Goal: Transaction & Acquisition: Obtain resource

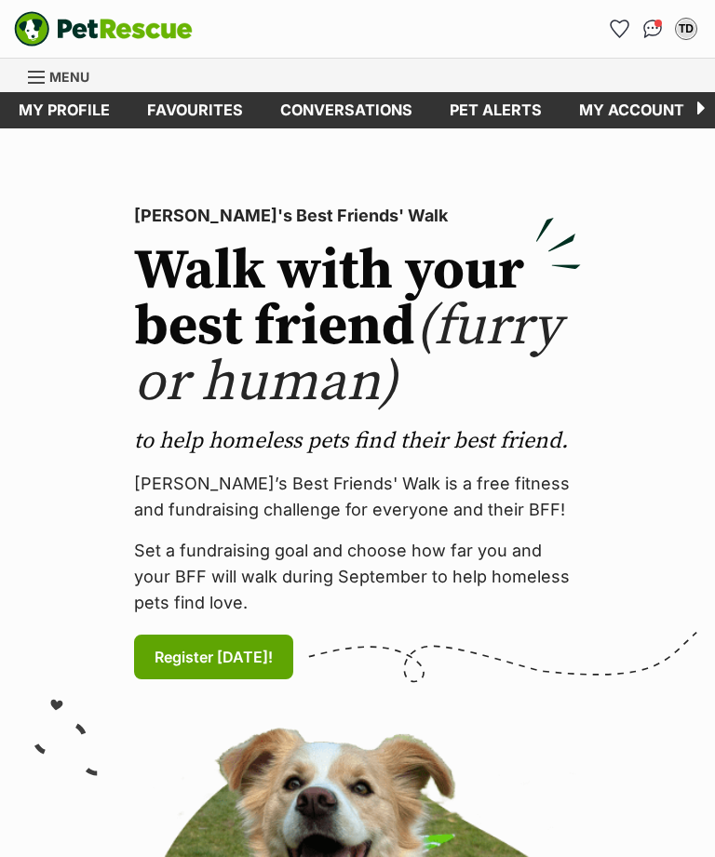
click at [627, 24] on icon "Favourites" at bounding box center [619, 28] width 18 height 17
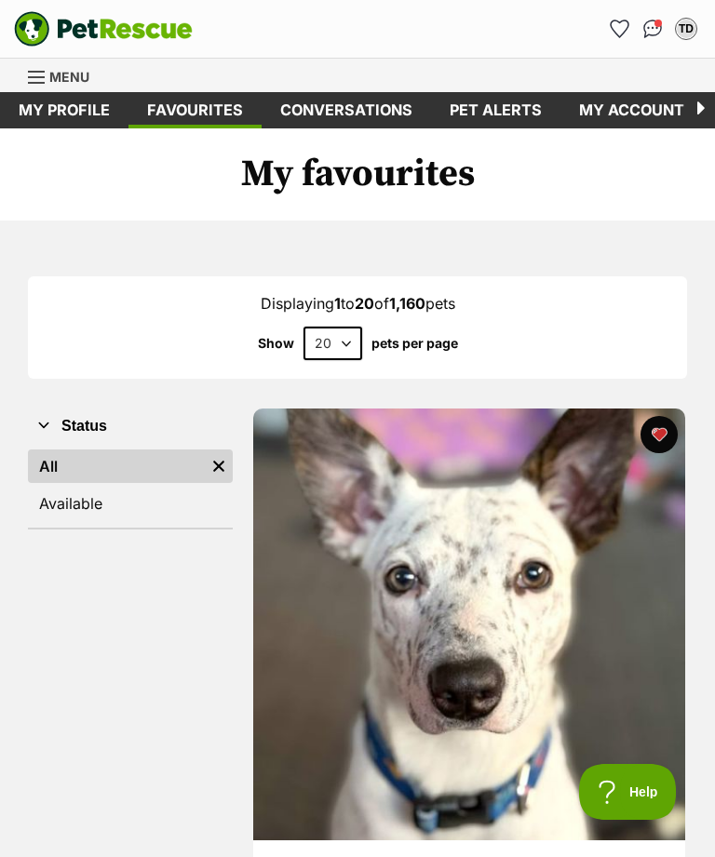
click at [131, 490] on link "Available" at bounding box center [130, 504] width 205 height 34
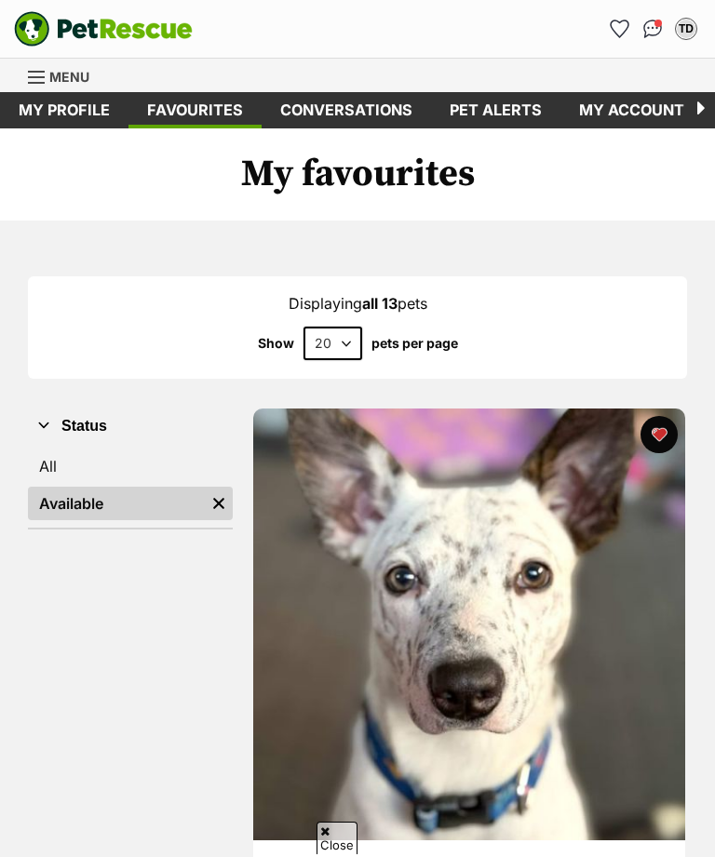
click at [532, 409] on img at bounding box center [469, 625] width 432 height 432
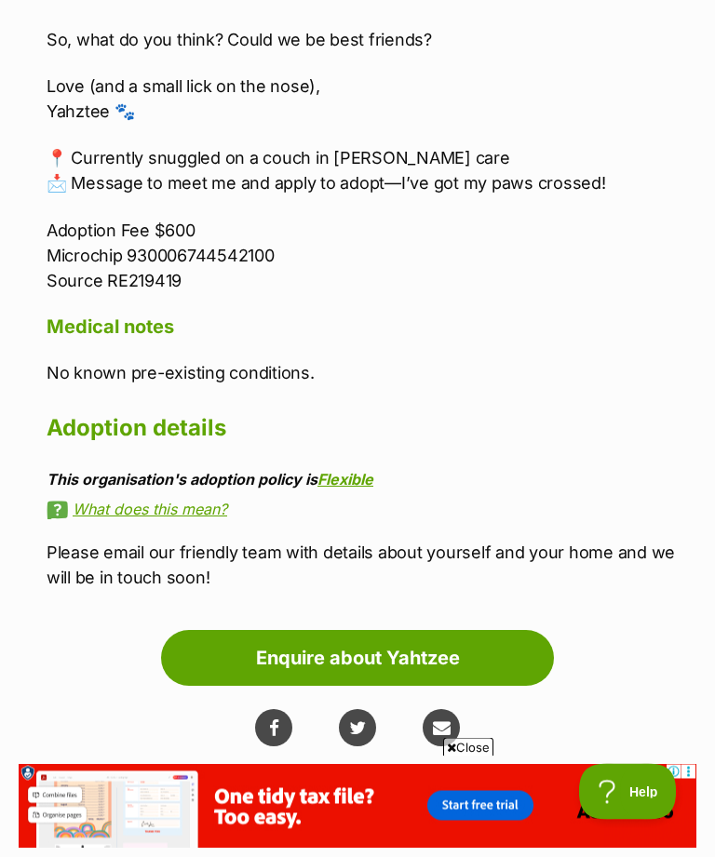
scroll to position [2617, 0]
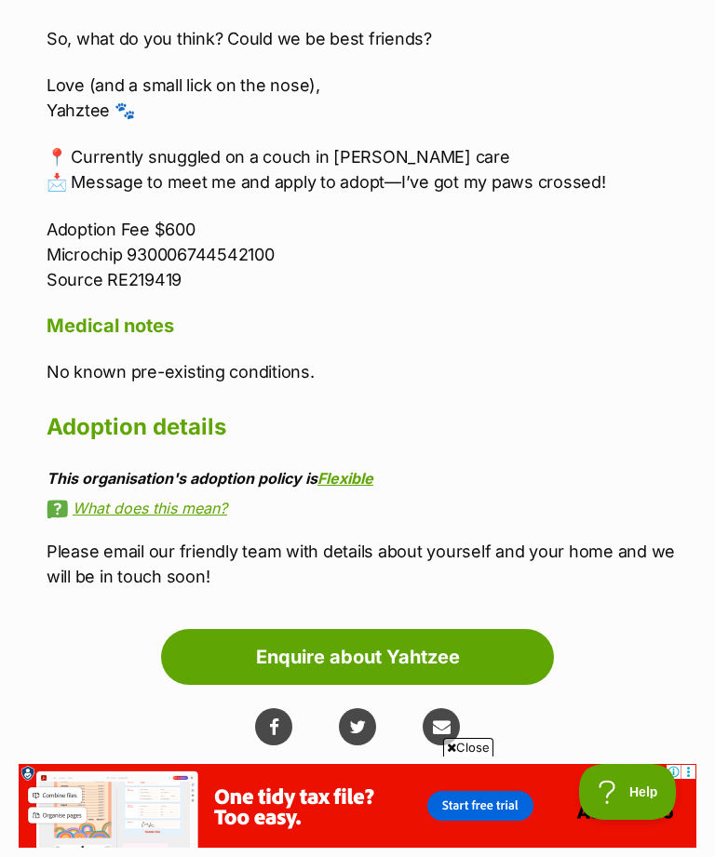
click at [483, 657] on link "Enquire about Yahtzee" at bounding box center [357, 657] width 393 height 56
